Goal: Information Seeking & Learning: Find specific fact

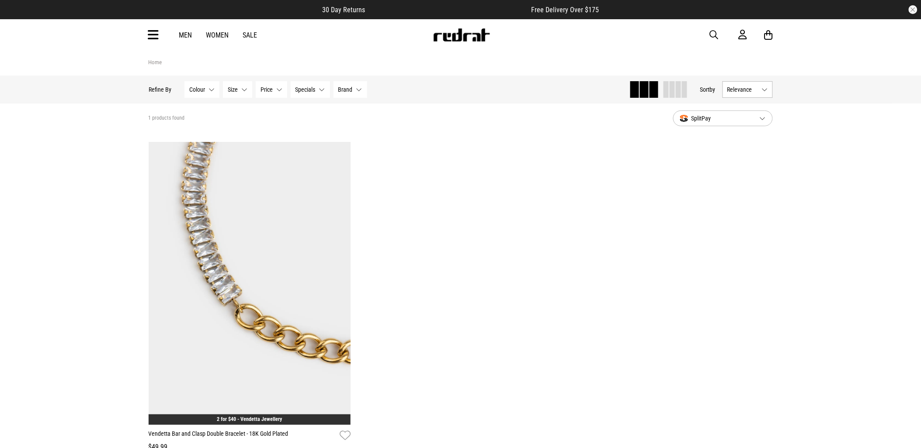
click at [723, 33] on button "button" at bounding box center [718, 35] width 17 height 10
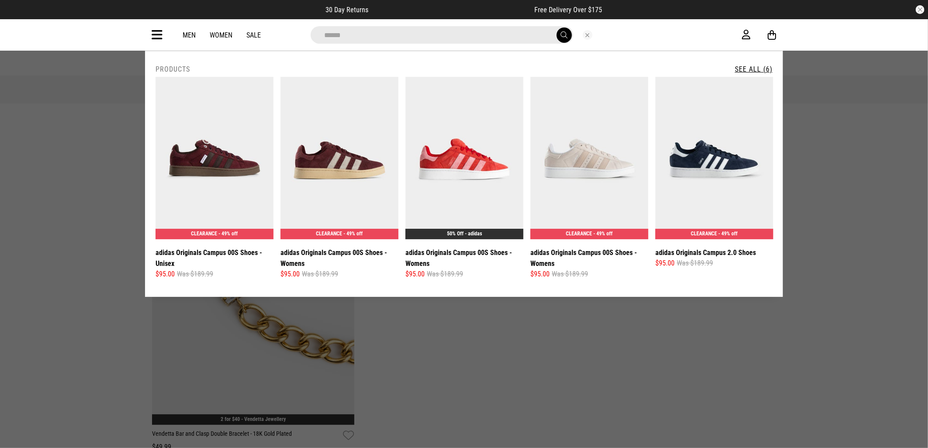
type input "******"
click at [557, 28] on button "submit" at bounding box center [564, 35] width 15 height 15
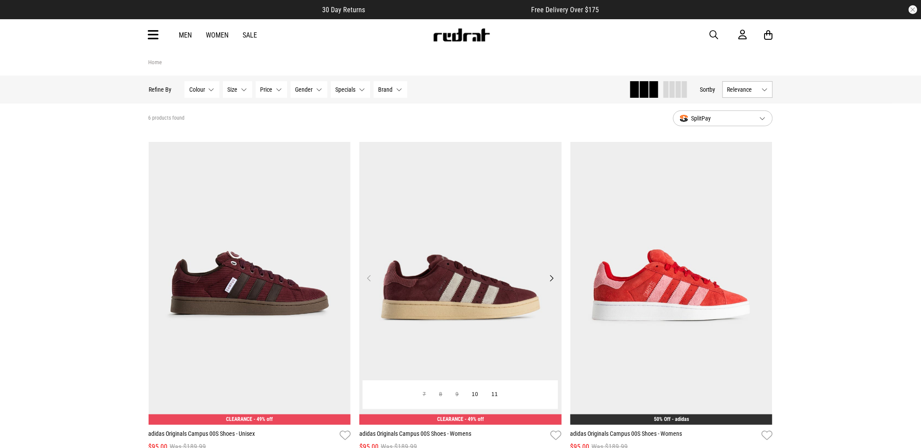
click at [481, 291] on img at bounding box center [460, 283] width 202 height 283
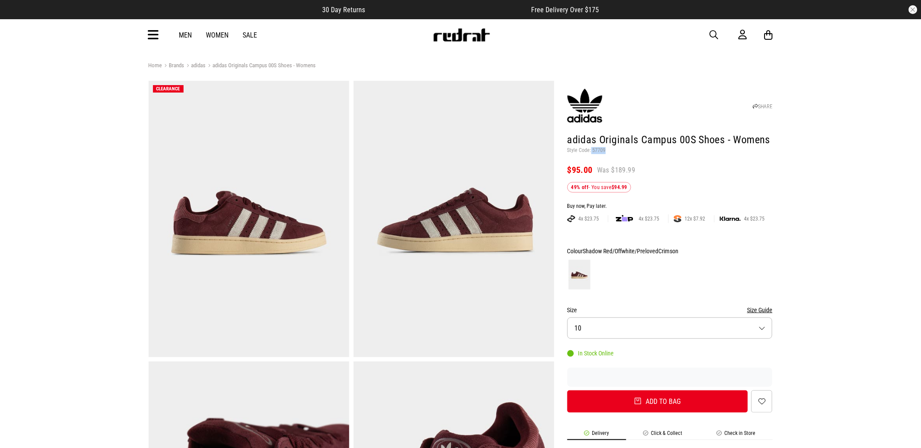
drag, startPoint x: 604, startPoint y: 149, endPoint x: 591, endPoint y: 151, distance: 13.7
click at [591, 151] on p "Style Code: 57709" at bounding box center [669, 150] width 205 height 7
copy p "57709"
click at [156, 42] on div "Men Women Sale Sign in New Back Footwear Back Mens Back Womens Back Youth & Kid…" at bounding box center [461, 34] width 638 height 31
click at [151, 38] on icon at bounding box center [153, 35] width 11 height 14
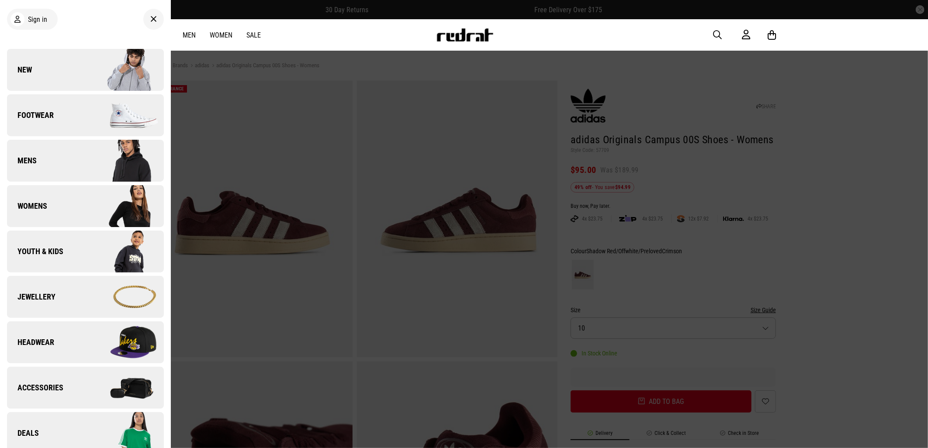
drag, startPoint x: 710, startPoint y: 35, endPoint x: 715, endPoint y: 34, distance: 5.0
click at [713, 35] on div "Men Women Sale Sign in New Back Footwear Back Footwear Mens Back Mens Womens Ba…" at bounding box center [464, 34] width 638 height 31
click at [718, 33] on span "button" at bounding box center [717, 35] width 9 height 10
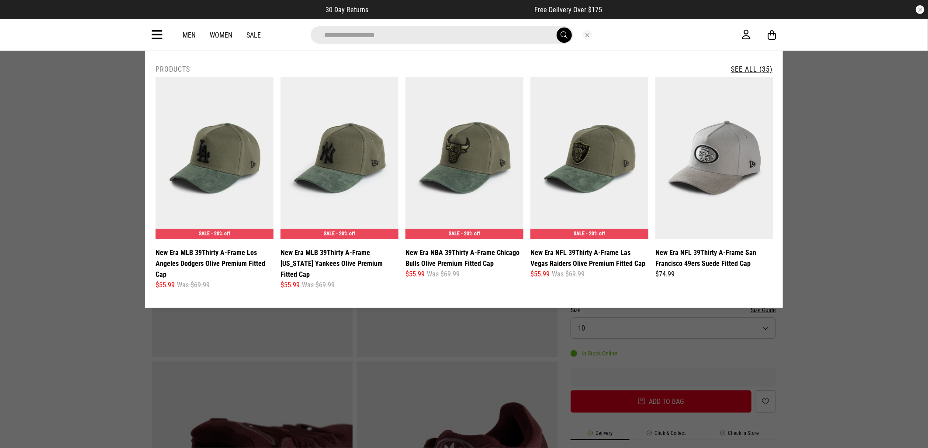
type input "**********"
click at [557, 28] on button "submit" at bounding box center [564, 35] width 15 height 15
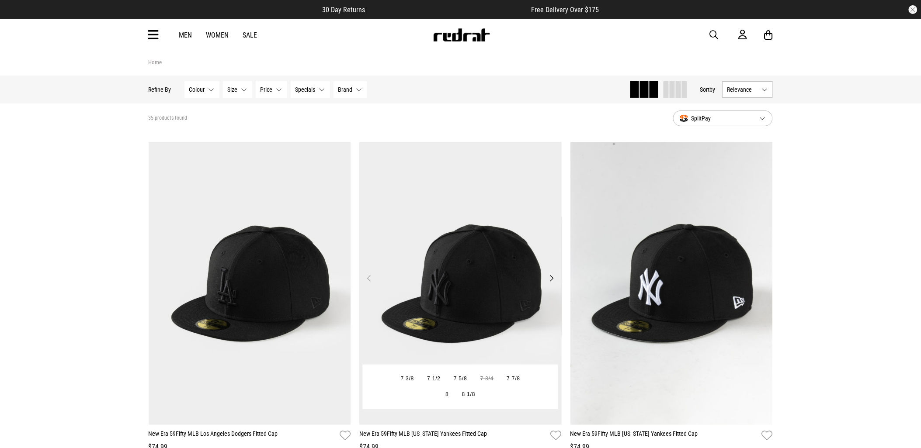
click at [512, 347] on img at bounding box center [460, 283] width 202 height 283
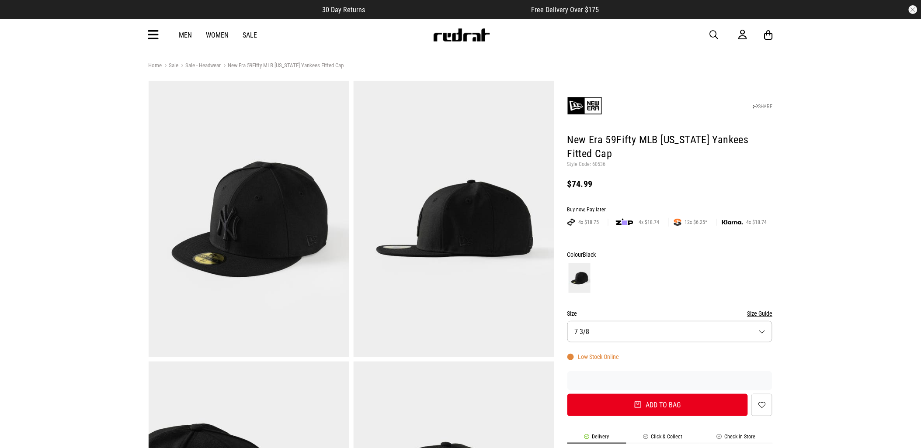
click at [600, 162] on p "Style Code: 60536" at bounding box center [669, 164] width 205 height 7
click at [601, 162] on p "Style Code: 60536" at bounding box center [669, 164] width 205 height 7
copy p "60536"
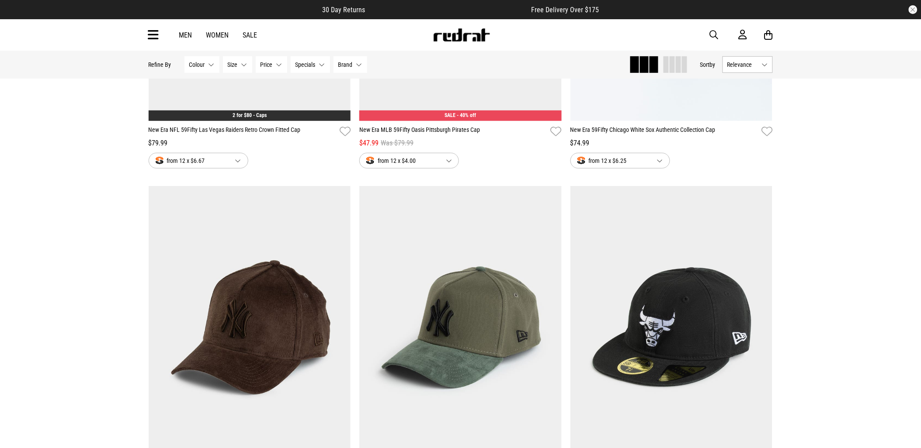
scroll to position [1553, 0]
